Goal: Task Accomplishment & Management: Use online tool/utility

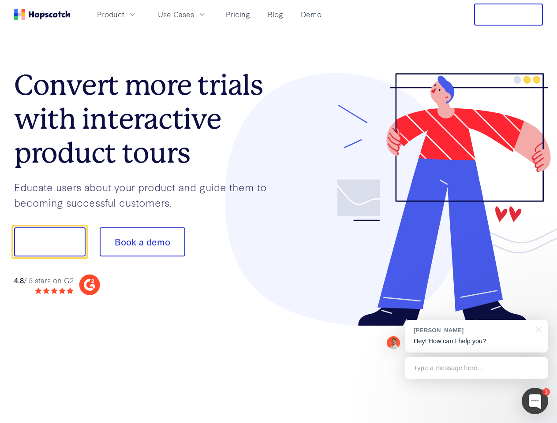
click at [279, 212] on div at bounding box center [411, 199] width 264 height 253
click at [124, 14] on span "Product" at bounding box center [110, 14] width 27 height 11
click at [194, 14] on span "Use Cases" at bounding box center [176, 14] width 36 height 11
click at [508, 15] on button "Free Trial" at bounding box center [508, 15] width 69 height 22
click at [49, 242] on button "Show me!" at bounding box center [49, 241] width 71 height 29
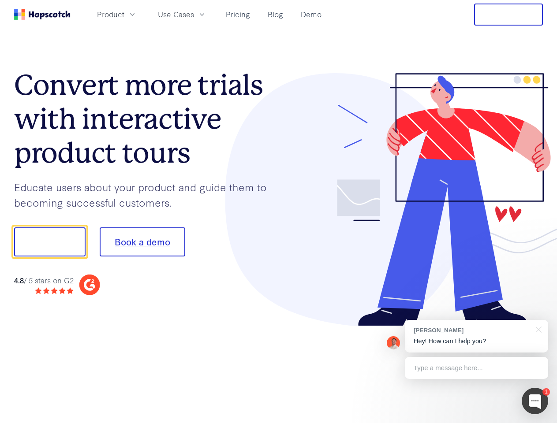
click at [142, 242] on button "Book a demo" at bounding box center [143, 241] width 86 height 29
click at [535, 401] on div at bounding box center [534, 401] width 26 height 26
click at [476, 336] on div "[PERSON_NAME] Hey! How can I help you?" at bounding box center [476, 336] width 143 height 33
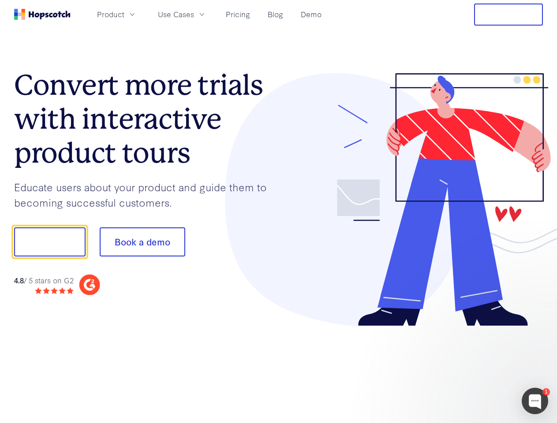
click at [537, 329] on div at bounding box center [465, 300] width 165 height 176
click at [476, 368] on div at bounding box center [465, 300] width 165 height 176
